Goal: Obtain resource: Download file/media

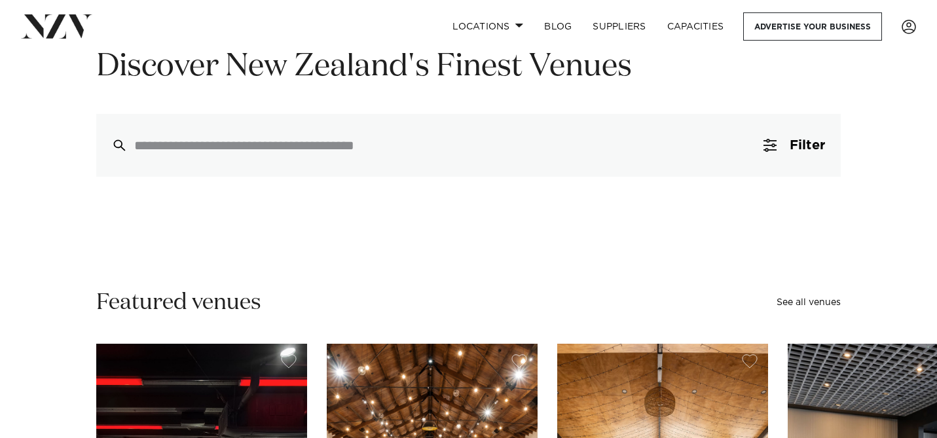
scroll to position [144, 0]
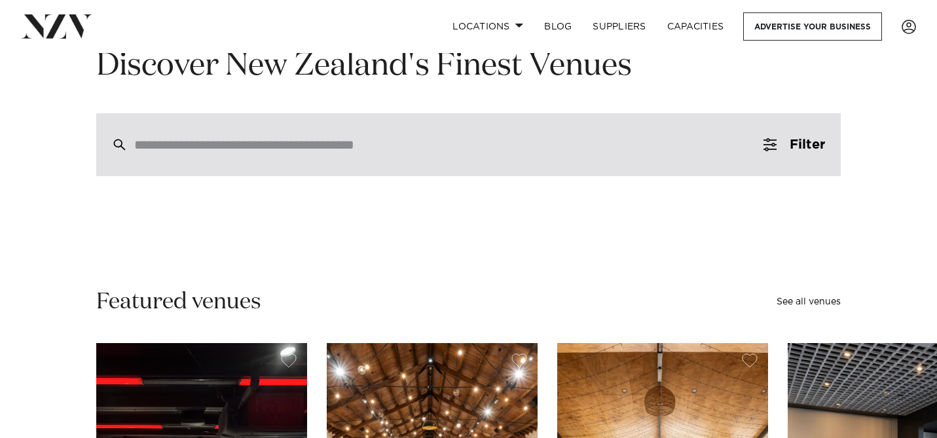
click at [292, 155] on div at bounding box center [468, 144] width 744 height 63
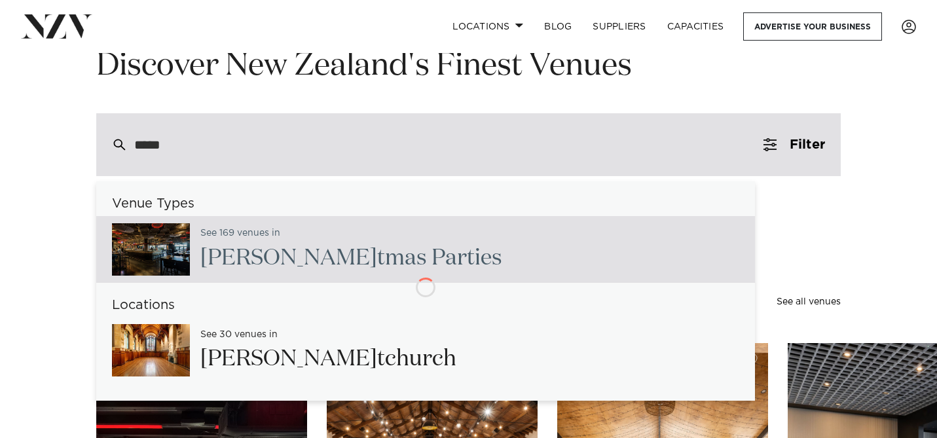
type input "******"
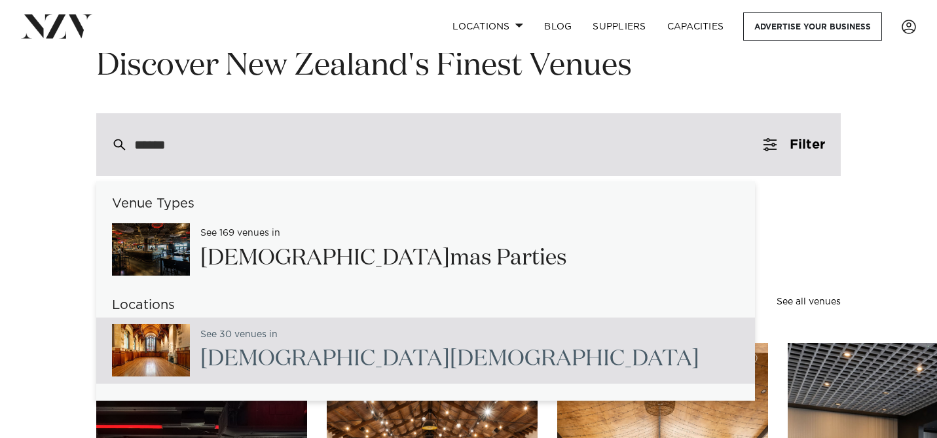
click at [240, 351] on span "[DEMOGRAPHIC_DATA]" at bounding box center [324, 359] width 249 height 22
type input "**********"
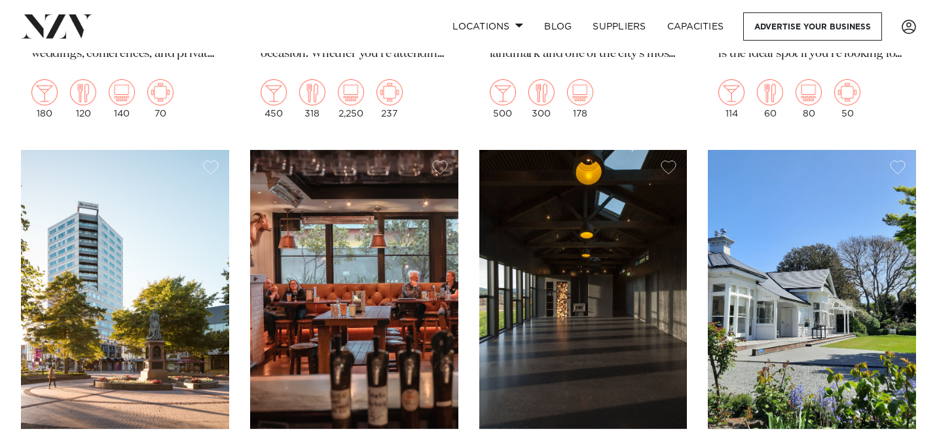
scroll to position [1497, 0]
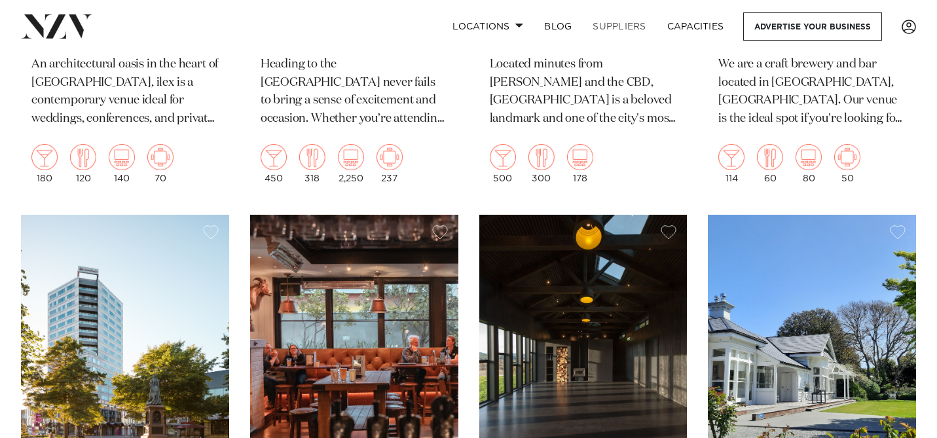
click at [622, 27] on link "SUPPLIERS" at bounding box center [619, 26] width 74 height 28
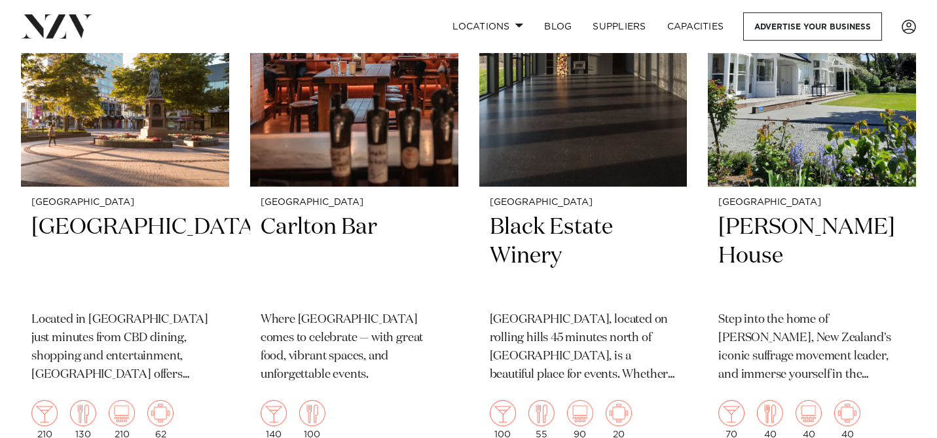
scroll to position [1835, 0]
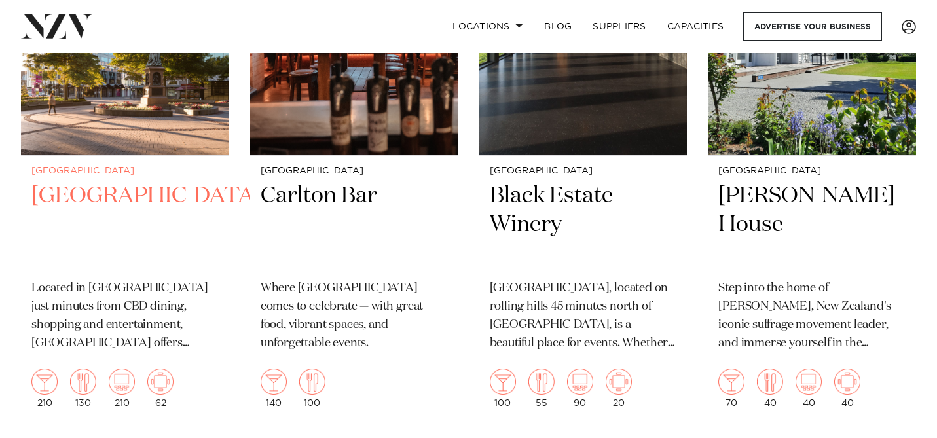
click at [138, 209] on h2 "Crowne Plaza Christchurchrch" at bounding box center [124, 225] width 187 height 88
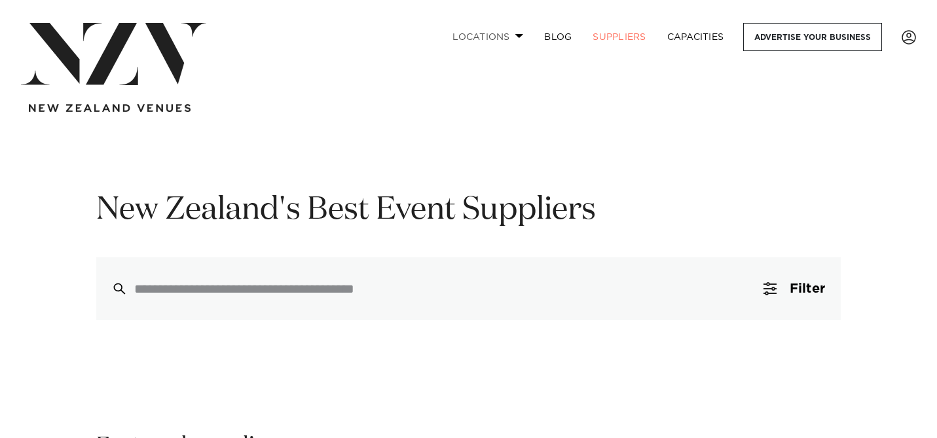
click at [518, 35] on span at bounding box center [519, 35] width 9 height 5
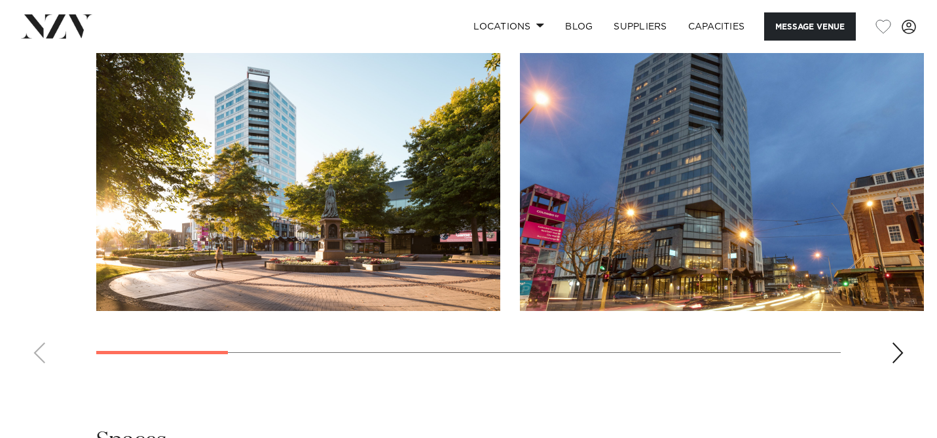
scroll to position [1346, 0]
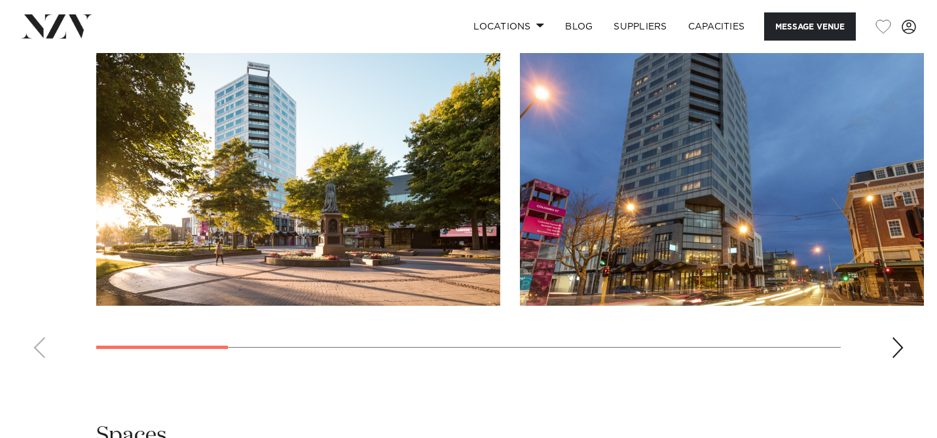
click at [894, 337] on div "Next slide" at bounding box center [897, 347] width 13 height 21
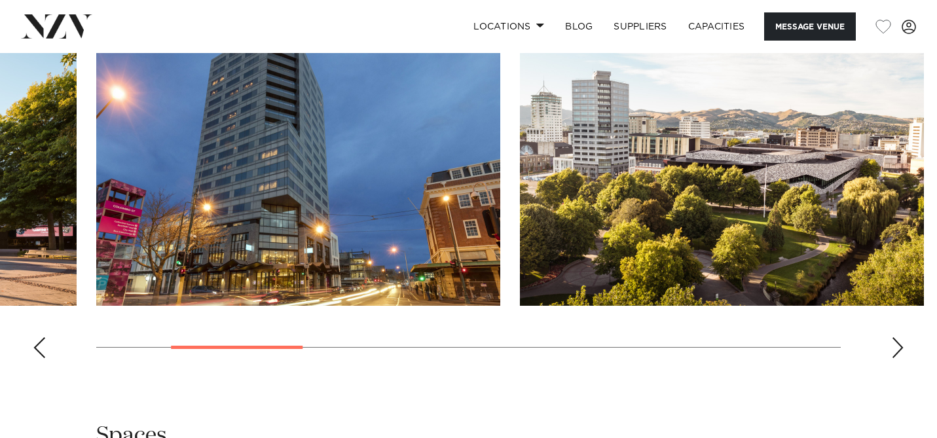
click at [894, 337] on div "Next slide" at bounding box center [897, 347] width 13 height 21
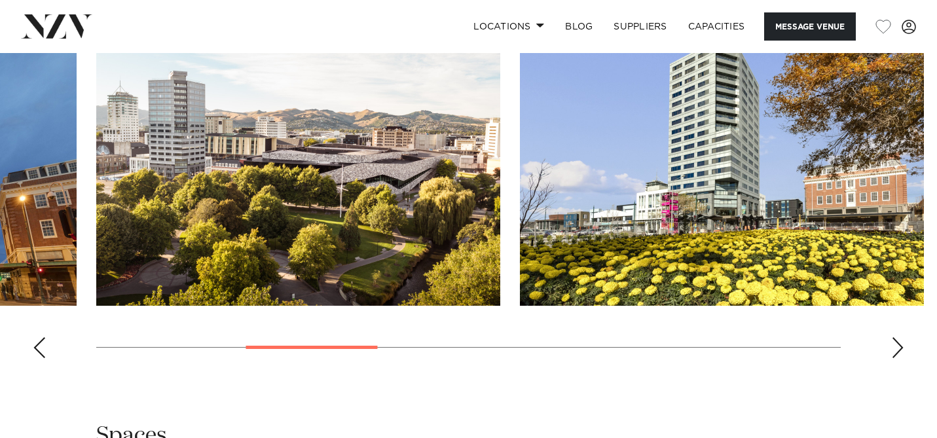
click at [894, 337] on div "Next slide" at bounding box center [897, 347] width 13 height 21
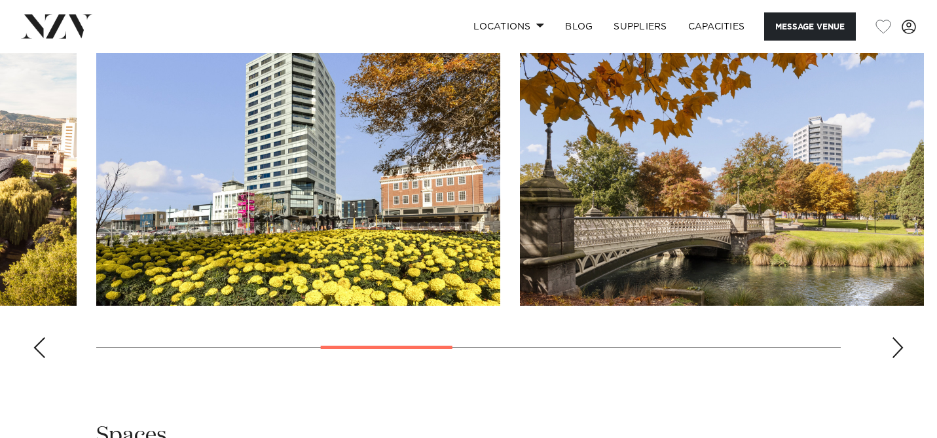
click at [894, 337] on div "Next slide" at bounding box center [897, 347] width 13 height 21
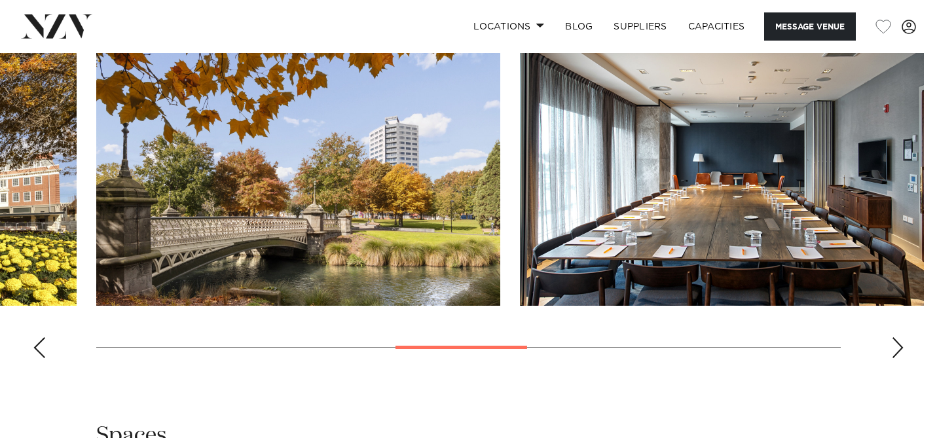
click at [894, 337] on div "Next slide" at bounding box center [897, 347] width 13 height 21
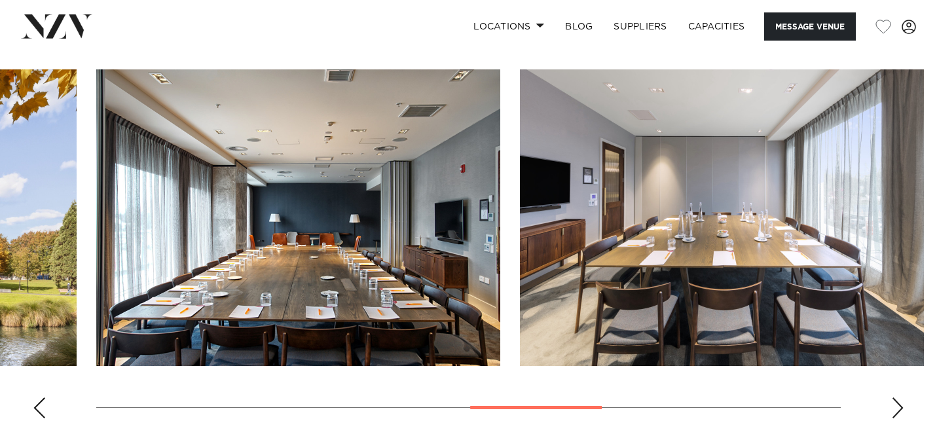
scroll to position [1265, 0]
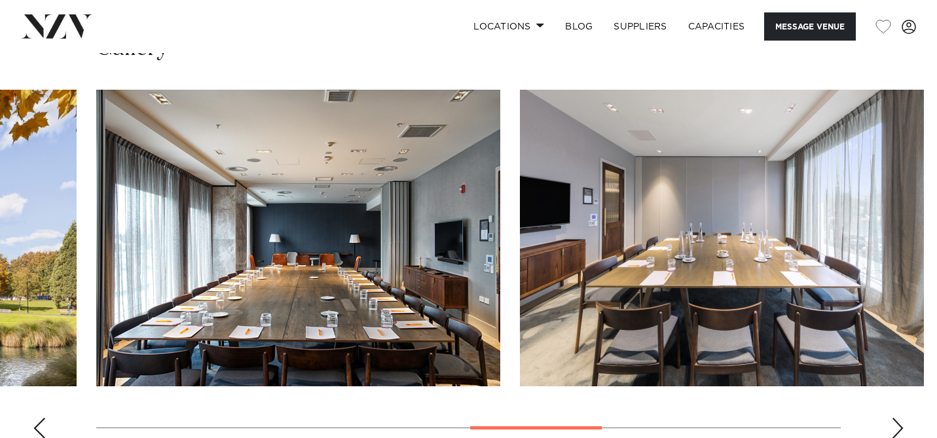
click at [893, 418] on div "Next slide" at bounding box center [897, 428] width 13 height 21
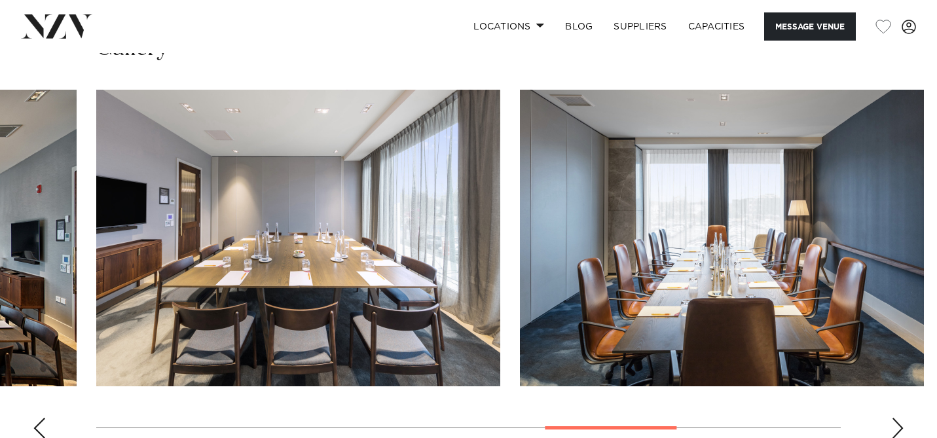
click at [893, 418] on div "Next slide" at bounding box center [897, 428] width 13 height 21
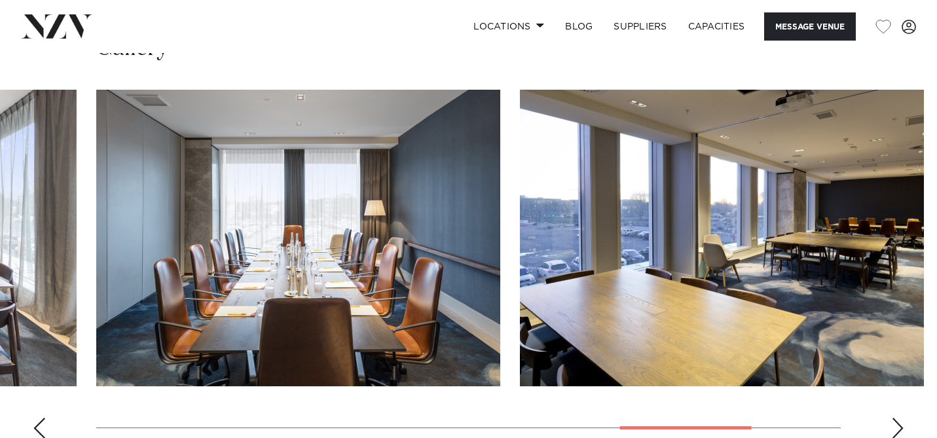
click at [893, 418] on div "Next slide" at bounding box center [897, 428] width 13 height 21
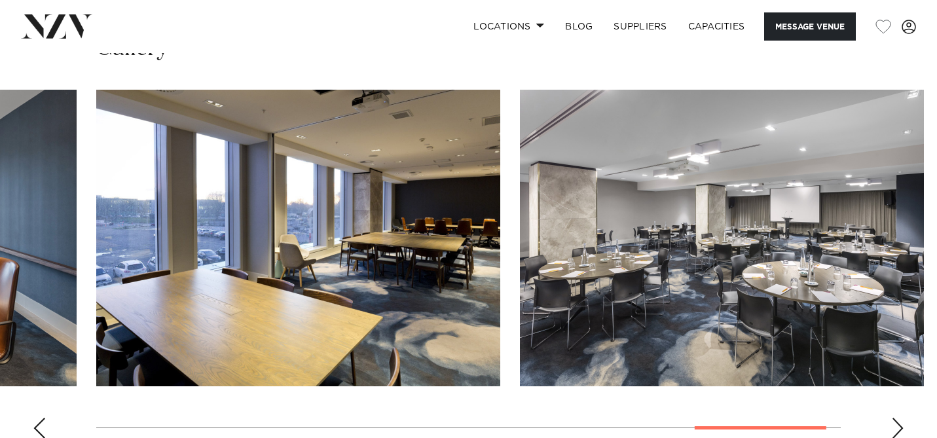
click at [893, 418] on div "Next slide" at bounding box center [897, 428] width 13 height 21
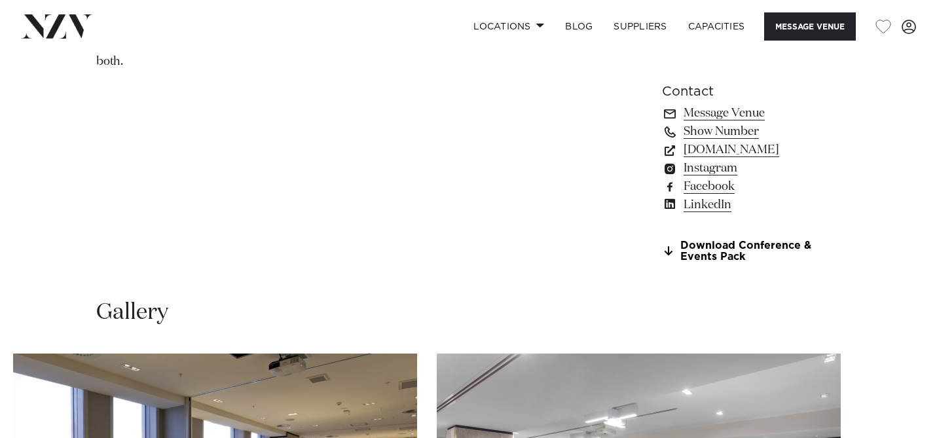
scroll to position [999, 0]
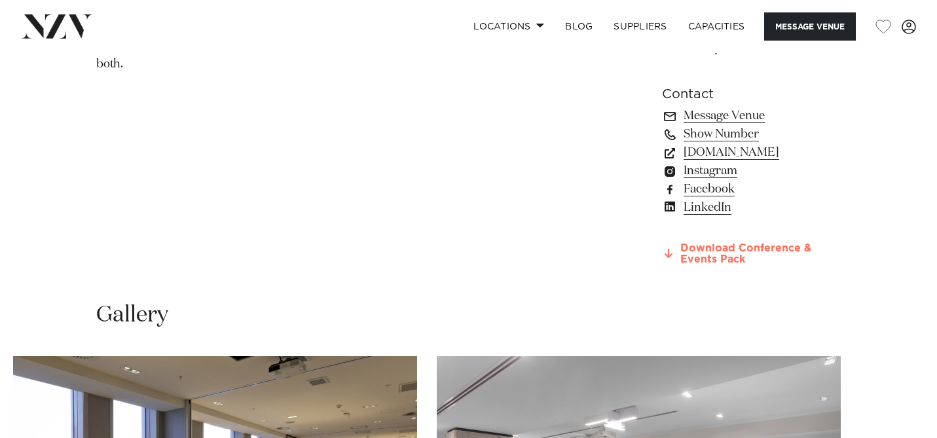
click at [681, 243] on link "Download Conference & Events Pack" at bounding box center [751, 254] width 179 height 22
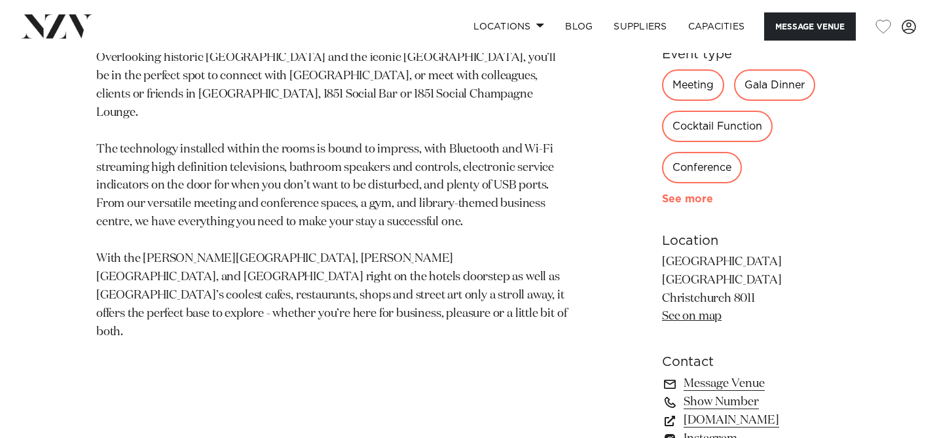
scroll to position [713, 0]
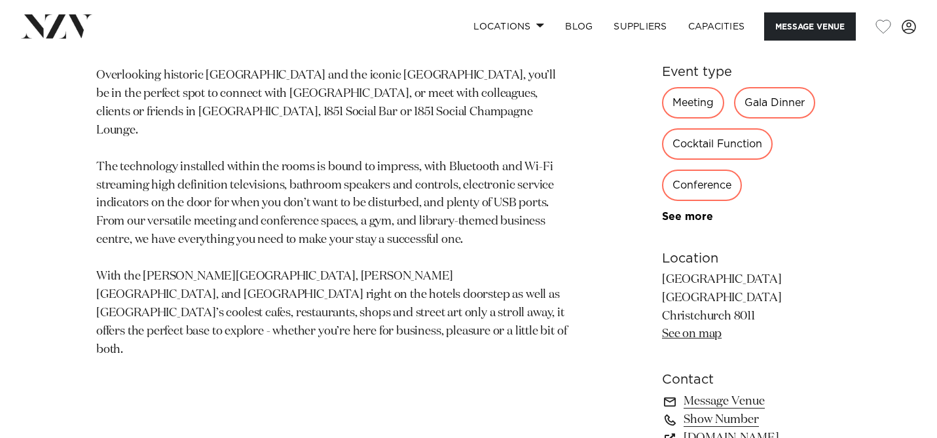
click at [742, 170] on div "Conference" at bounding box center [702, 185] width 80 height 31
click at [799, 25] on button "Message Venue" at bounding box center [810, 26] width 92 height 28
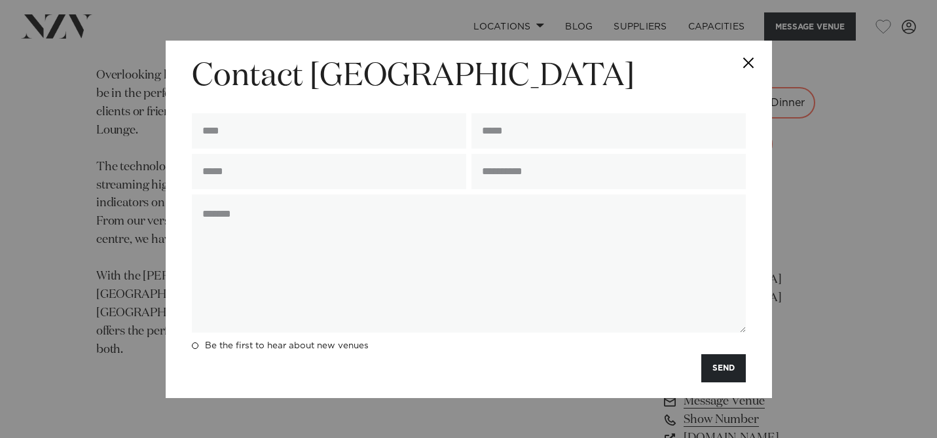
click at [750, 60] on button "Close" at bounding box center [749, 64] width 46 height 46
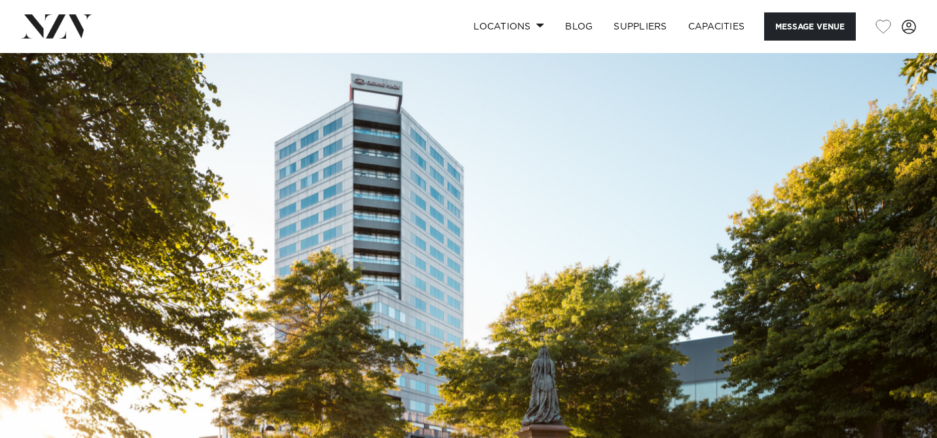
scroll to position [0, 0]
